Goal: Task Accomplishment & Management: Manage account settings

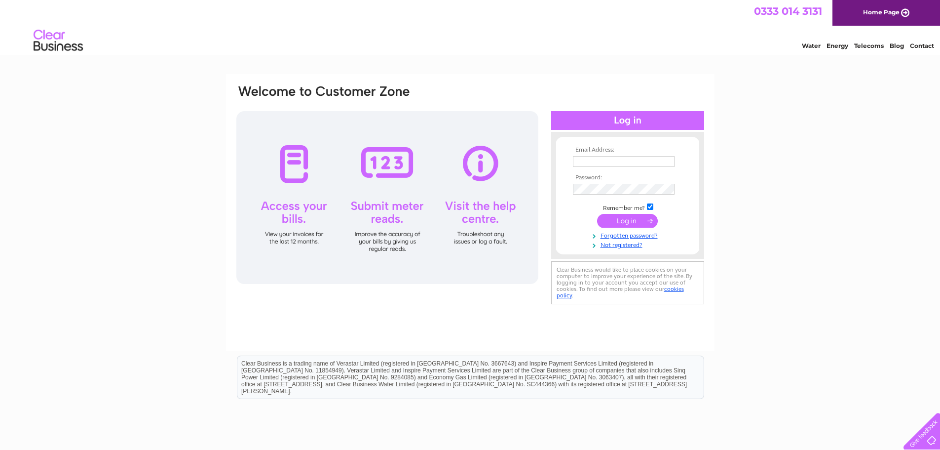
type input "info@denandtheglen.co.uk"
click at [628, 221] on input "submit" at bounding box center [627, 221] width 61 height 14
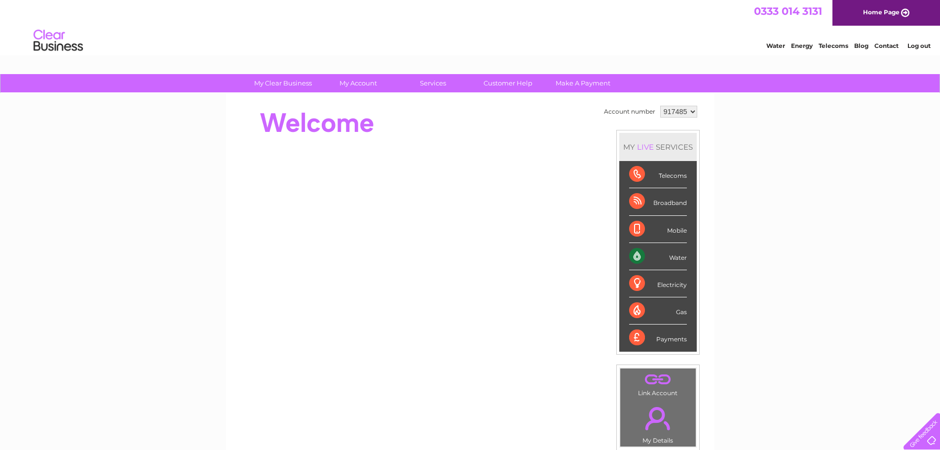
click at [632, 252] on div "Water" at bounding box center [658, 256] width 58 height 27
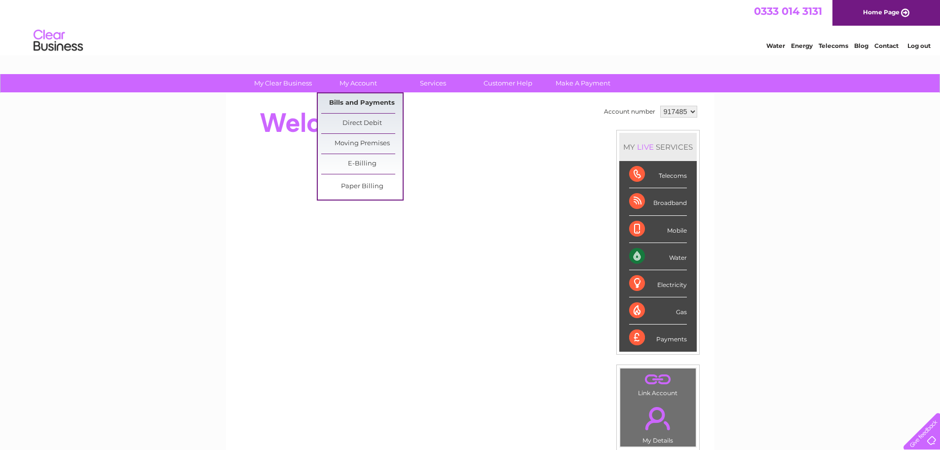
click at [347, 106] on link "Bills and Payments" at bounding box center [361, 103] width 81 height 20
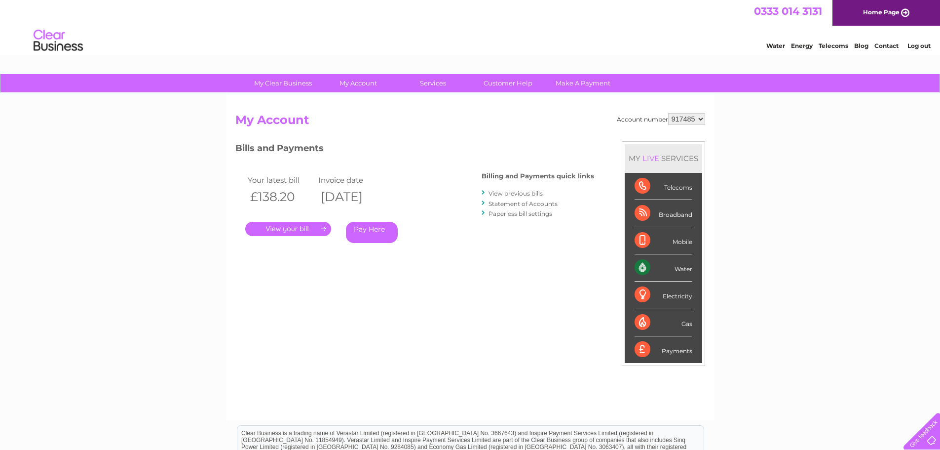
click at [284, 229] on link "." at bounding box center [288, 229] width 86 height 14
click at [286, 228] on link "." at bounding box center [288, 229] width 86 height 14
click at [297, 227] on link "." at bounding box center [288, 229] width 86 height 14
click at [297, 225] on link "." at bounding box center [288, 229] width 86 height 14
click at [307, 224] on link "." at bounding box center [288, 229] width 86 height 14
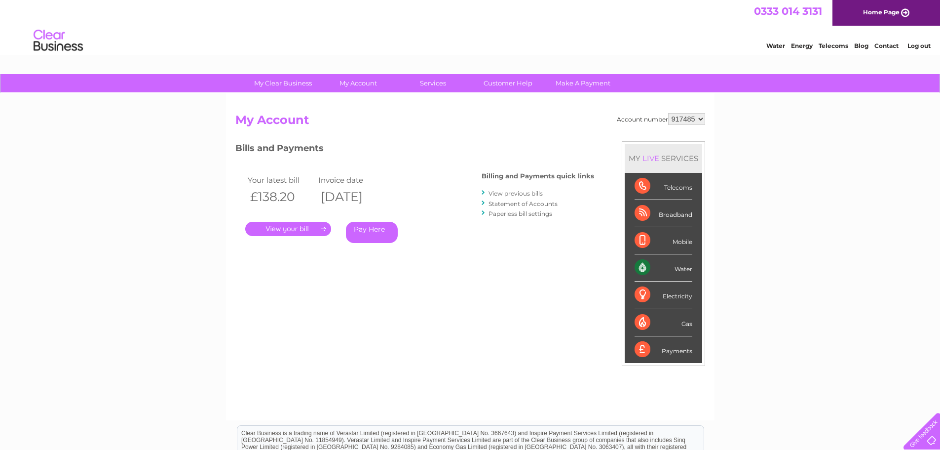
click at [307, 224] on link "." at bounding box center [288, 229] width 86 height 14
click at [273, 225] on link "." at bounding box center [288, 229] width 86 height 14
click at [287, 225] on link "." at bounding box center [288, 229] width 86 height 14
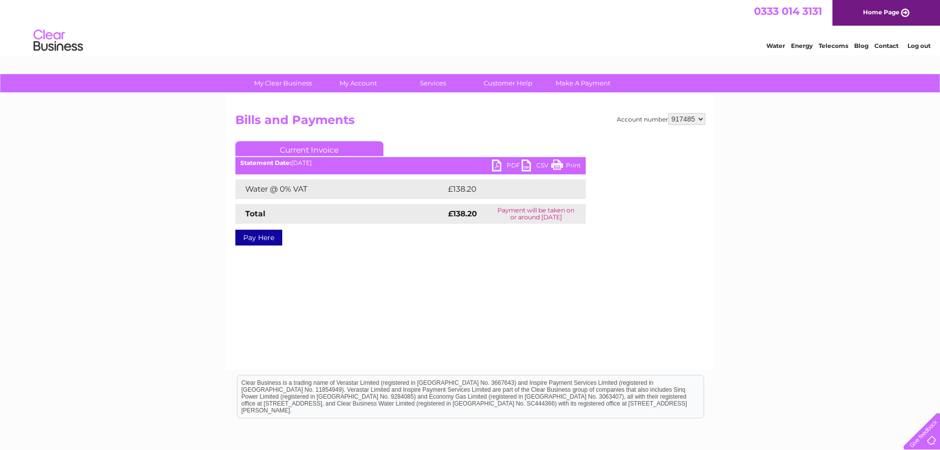
click at [496, 163] on link "PDF" at bounding box center [507, 166] width 30 height 14
